Goal: Task Accomplishment & Management: Use online tool/utility

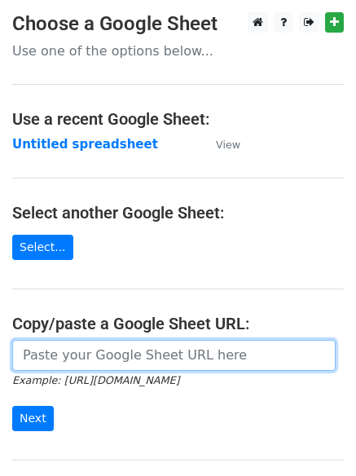
click at [70, 358] on input "url" at bounding box center [174, 355] width 324 height 31
click at [86, 358] on input "url" at bounding box center [174, 355] width 324 height 31
type input "[URL][DOMAIN_NAME]"
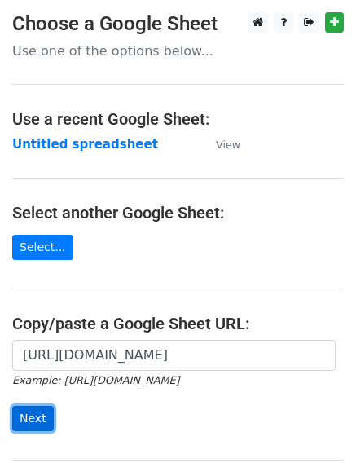
click at [24, 414] on input "Next" at bounding box center [33, 418] width 42 height 25
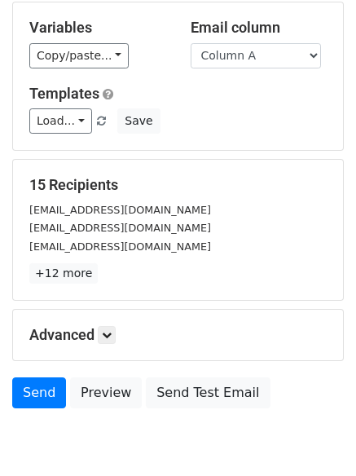
scroll to position [124, 0]
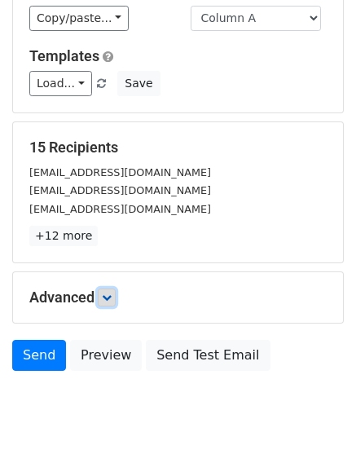
click at [111, 293] on icon at bounding box center [107, 298] width 10 height 10
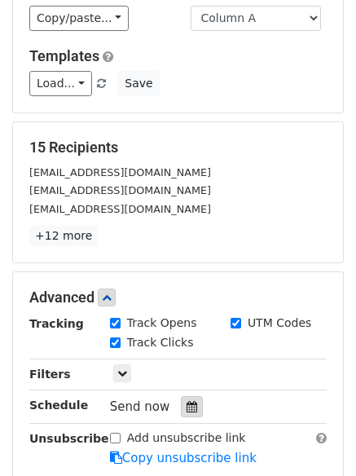
click at [187, 402] on icon at bounding box center [192, 406] width 11 height 11
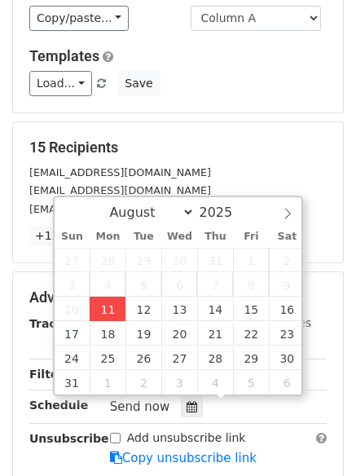
type input "2025-08-11 14:24"
type input "02"
type input "24"
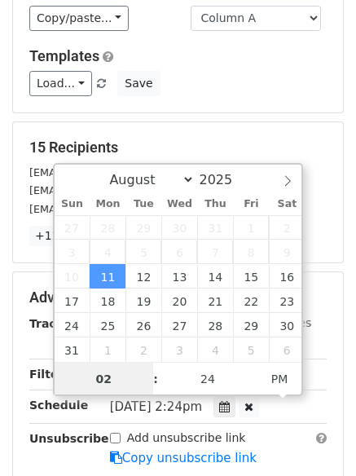
scroll to position [1, 0]
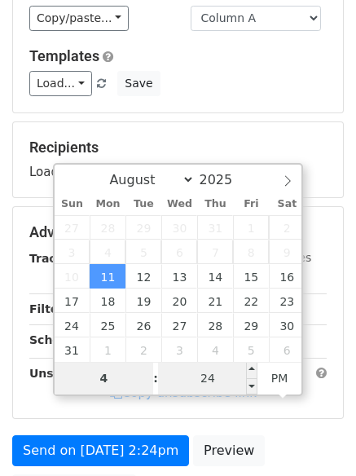
type input "4"
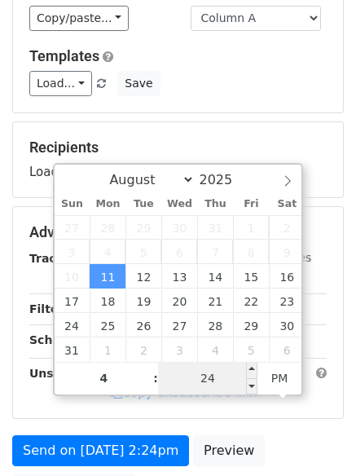
type input "2025-08-11 16:24"
type input "04"
click at [219, 382] on input "24" at bounding box center [207, 378] width 99 height 33
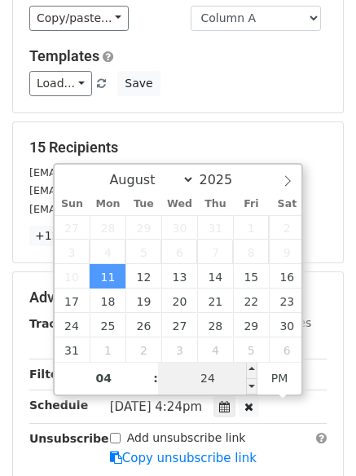
type input "0"
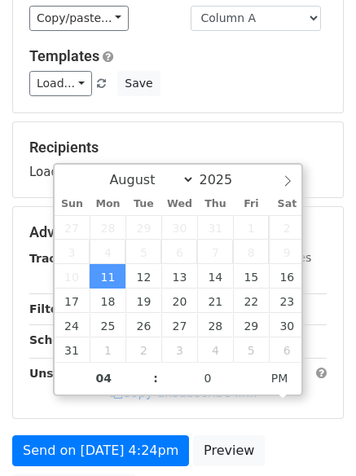
type input "2025-08-11 16:00"
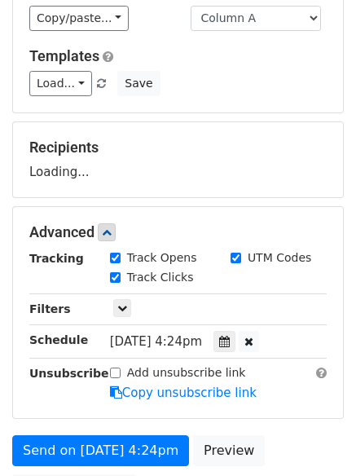
scroll to position [291, 0]
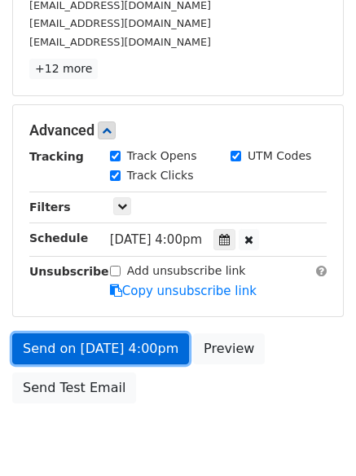
click at [77, 346] on link "Send on Aug 11 at 4:00pm" at bounding box center [100, 348] width 177 height 31
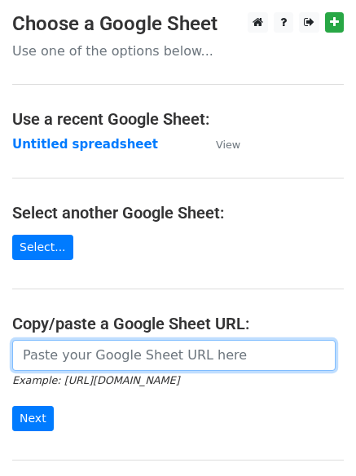
drag, startPoint x: 118, startPoint y: 354, endPoint x: 109, endPoint y: 347, distance: 11.1
click at [118, 354] on input "url" at bounding box center [174, 355] width 324 height 31
type input "[URL][DOMAIN_NAME]"
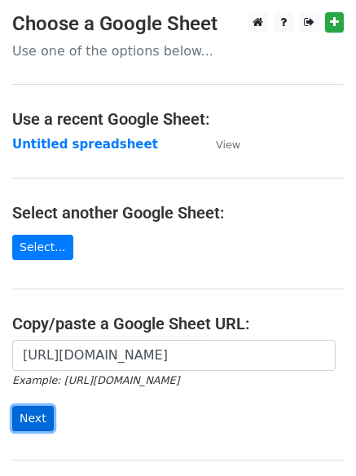
click at [33, 416] on input "Next" at bounding box center [33, 418] width 42 height 25
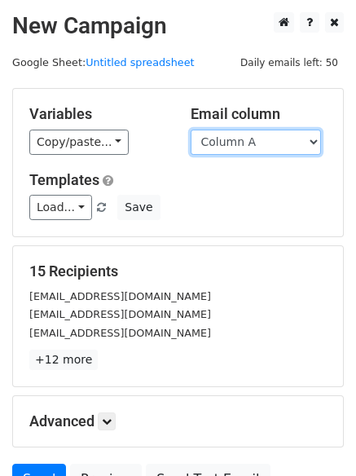
click at [316, 137] on select "Column A Column B Column C" at bounding box center [256, 142] width 130 height 25
select select "Column B"
click at [191, 130] on select "Column A Column B Column C" at bounding box center [256, 142] width 130 height 25
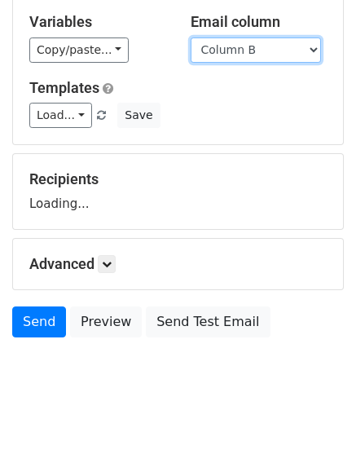
scroll to position [103, 0]
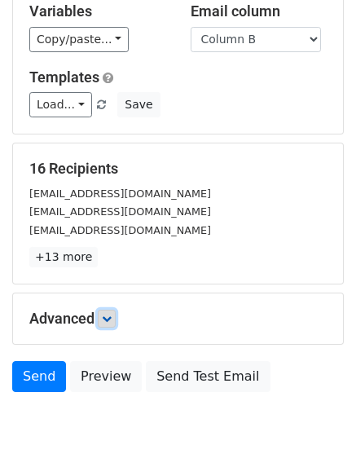
click at [112, 319] on icon at bounding box center [107, 319] width 10 height 10
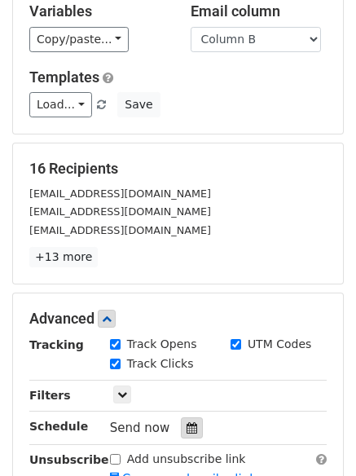
click at [187, 424] on icon at bounding box center [192, 427] width 11 height 11
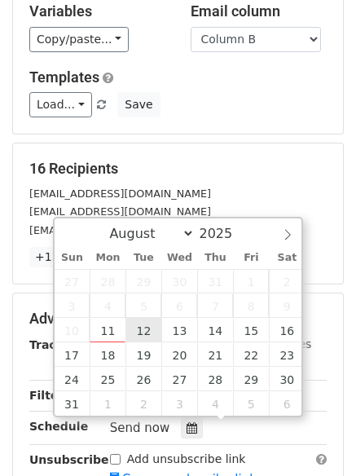
type input "2025-08-12 12:00"
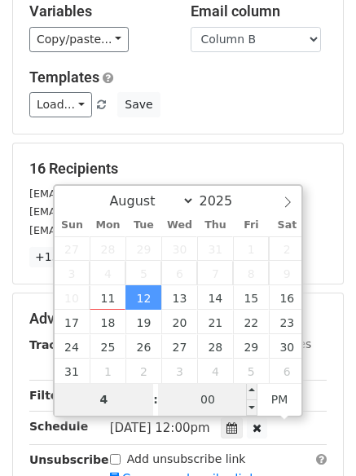
type input "4"
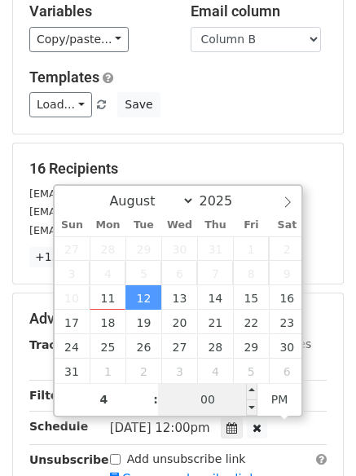
type input "2025-08-12 16:00"
type input "04"
click at [214, 397] on input "00" at bounding box center [207, 399] width 99 height 33
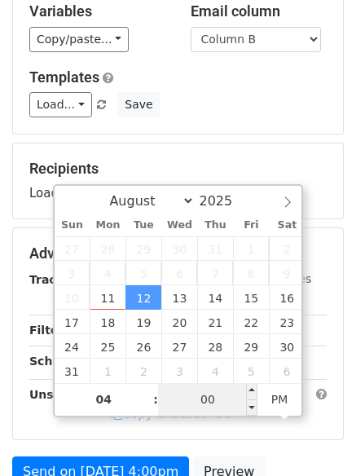
type input "3"
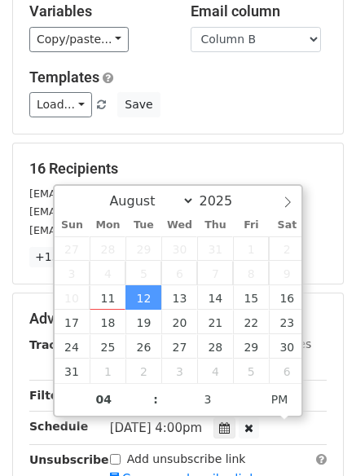
type input "2025-08-12 16:03"
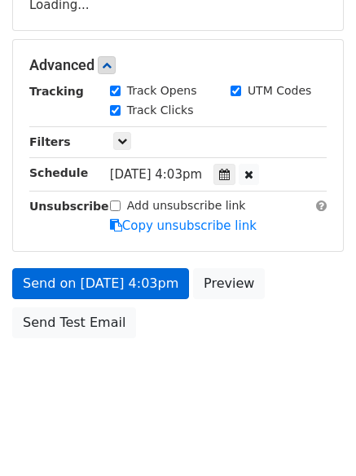
scroll to position [342, 0]
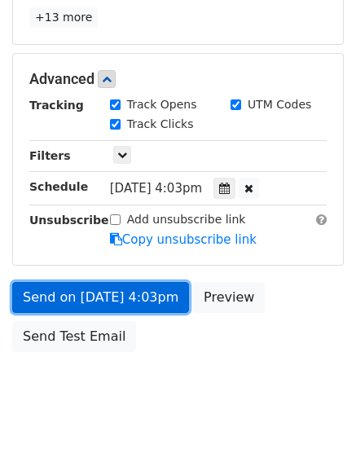
click at [63, 301] on link "Send on Aug 12 at 4:03pm" at bounding box center [100, 297] width 177 height 31
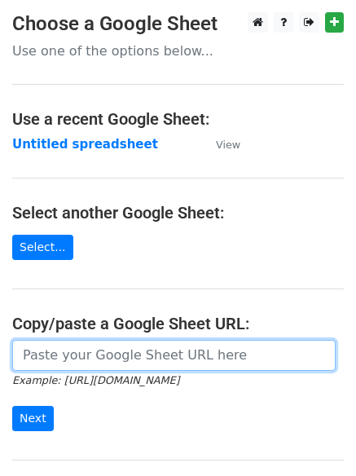
click at [77, 355] on input "url" at bounding box center [174, 355] width 324 height 31
type input "https://docs.google.com/spreadsheets/d/1xvD38upHaKk91aLNGwaYmi-_Scxf46eTzpdoUCG…"
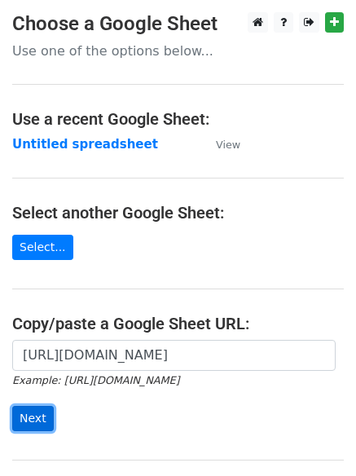
click at [29, 416] on input "Next" at bounding box center [33, 418] width 42 height 25
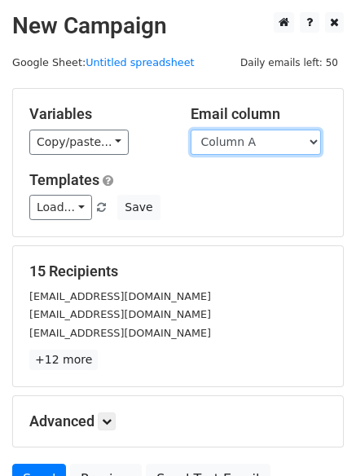
click at [311, 143] on select "Column A Column B Column C" at bounding box center [256, 142] width 130 height 25
select select "Column C"
click at [191, 130] on select "Column A Column B Column C" at bounding box center [256, 142] width 130 height 25
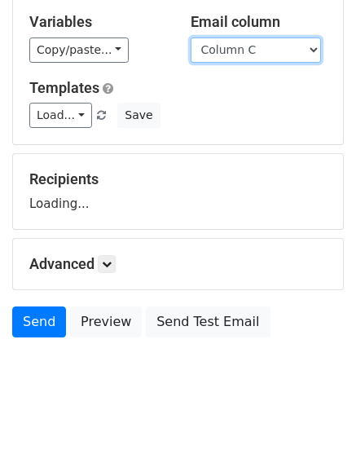
scroll to position [113, 0]
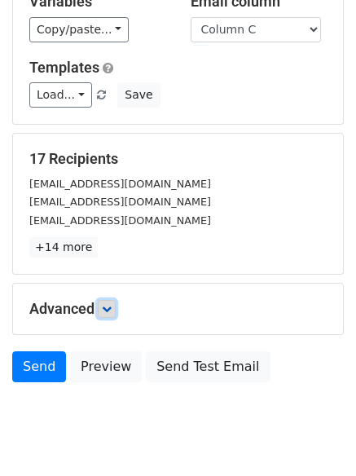
click at [110, 307] on icon at bounding box center [107, 309] width 10 height 10
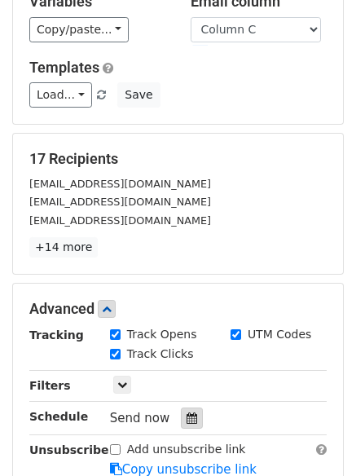
click at [187, 417] on icon at bounding box center [192, 418] width 11 height 11
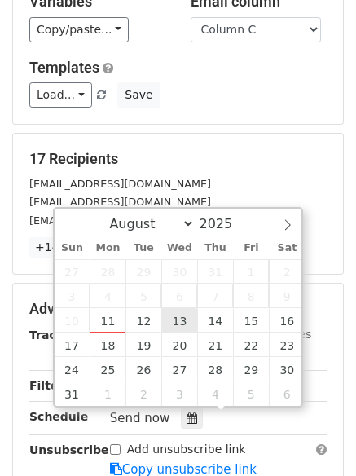
type input "[DATE] 12:00"
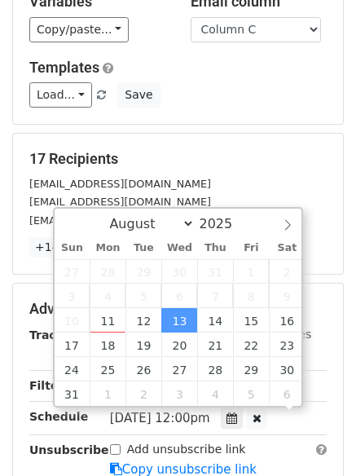
scroll to position [1, 0]
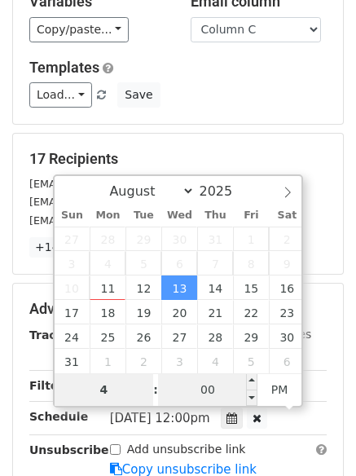
type input "4"
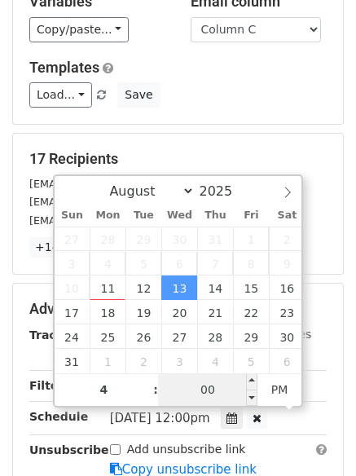
type input "[DATE] 16:00"
type input "04"
click at [197, 382] on input "00" at bounding box center [207, 389] width 99 height 33
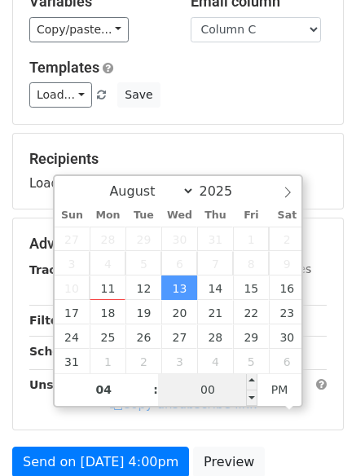
type input "7"
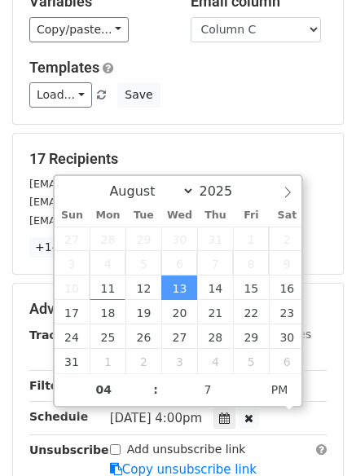
type input "[DATE] 16:07"
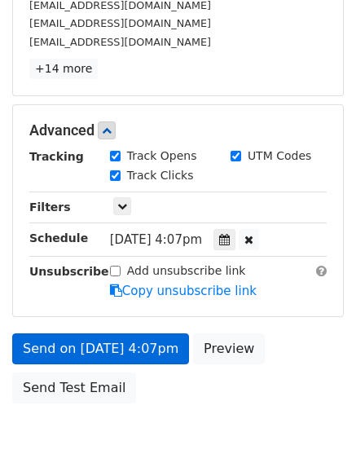
scroll to position [356, 0]
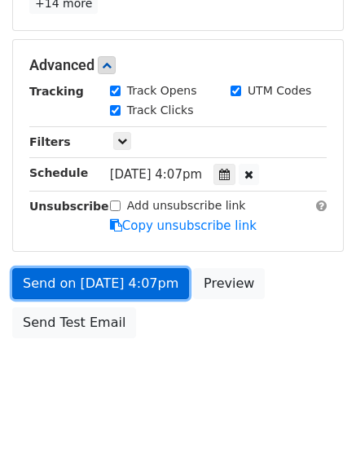
click at [65, 279] on link "Send on [DATE] 4:07pm" at bounding box center [100, 283] width 177 height 31
